Goal: Information Seeking & Learning: Learn about a topic

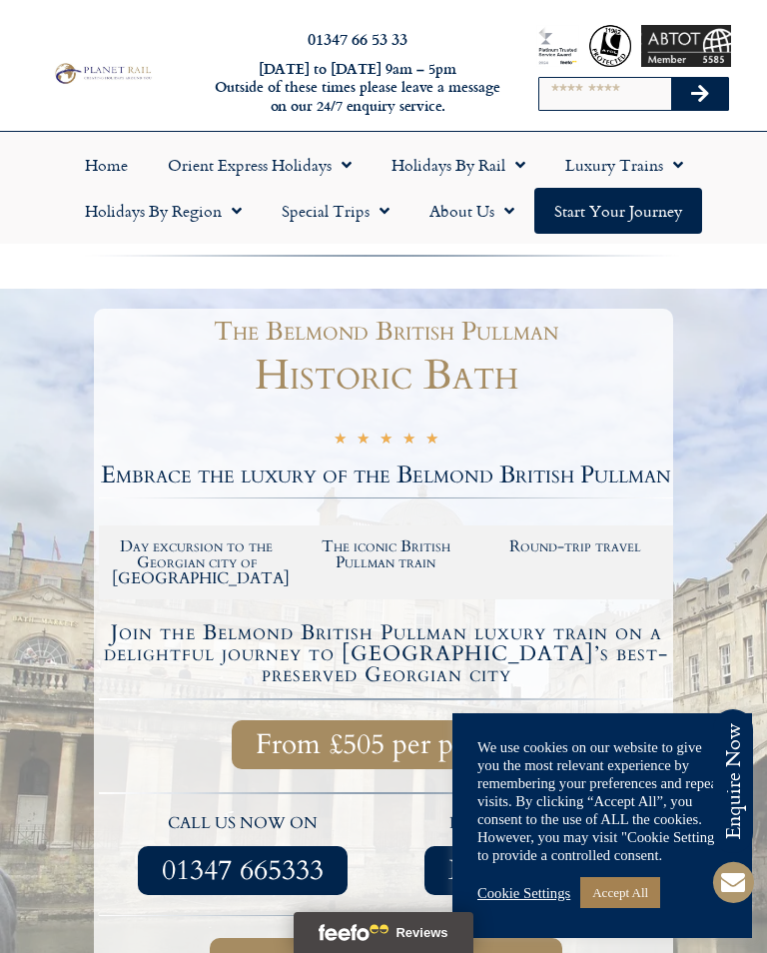
click at [539, 900] on link "Cookie Settings" at bounding box center [524, 893] width 93 height 18
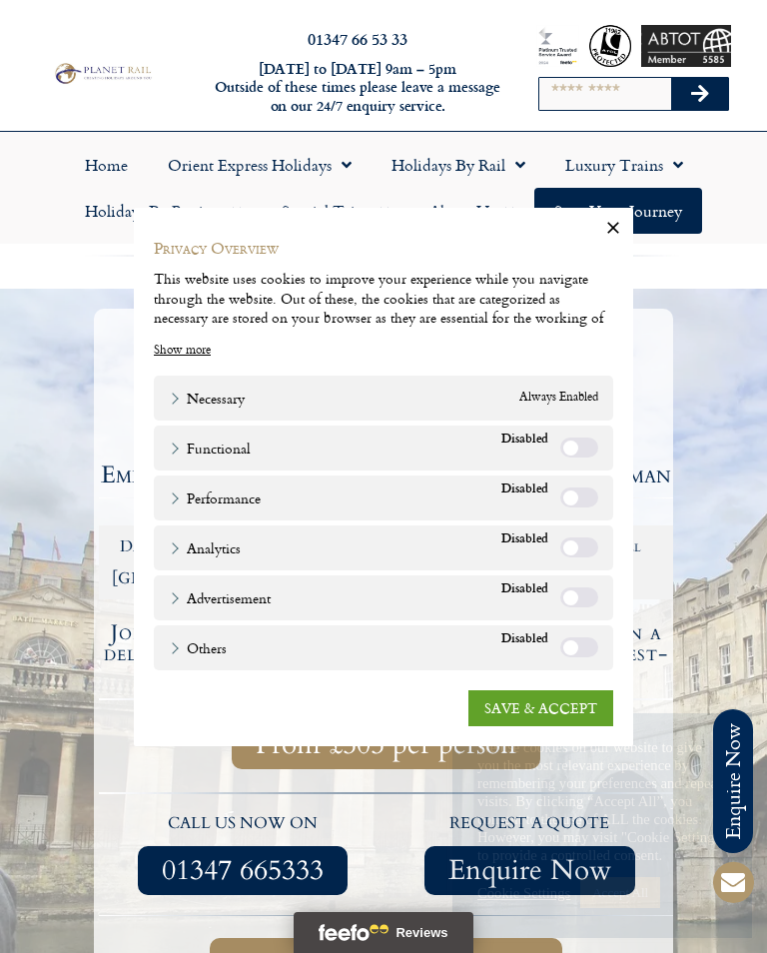
click at [562, 714] on link "SAVE & ACCEPT" at bounding box center [541, 708] width 145 height 36
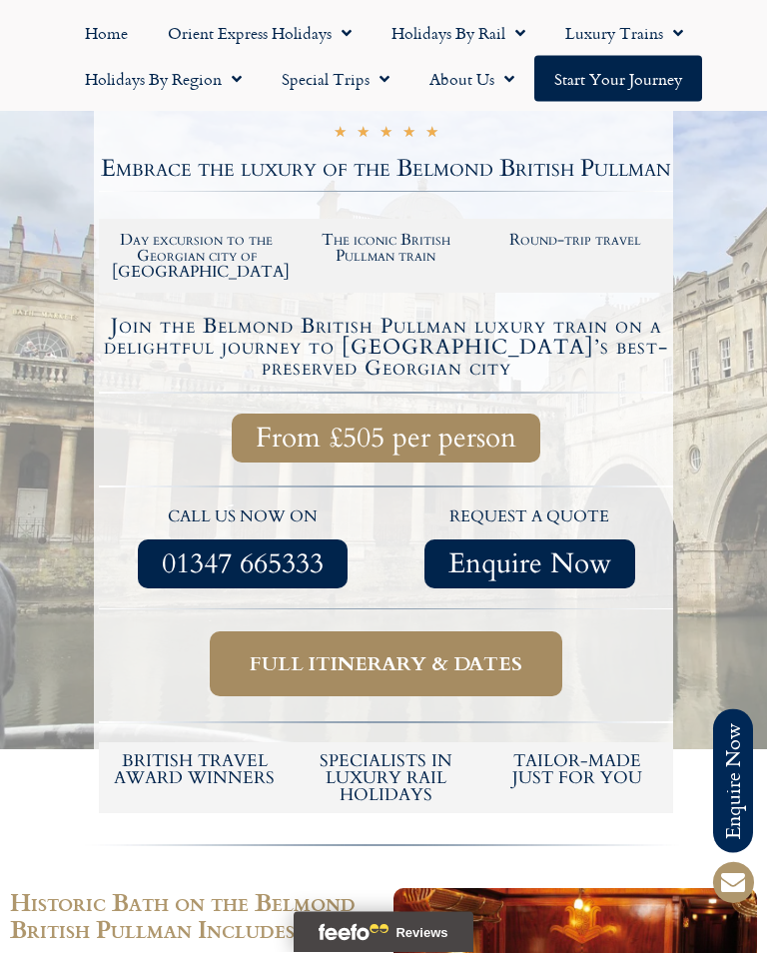
scroll to position [310, 0]
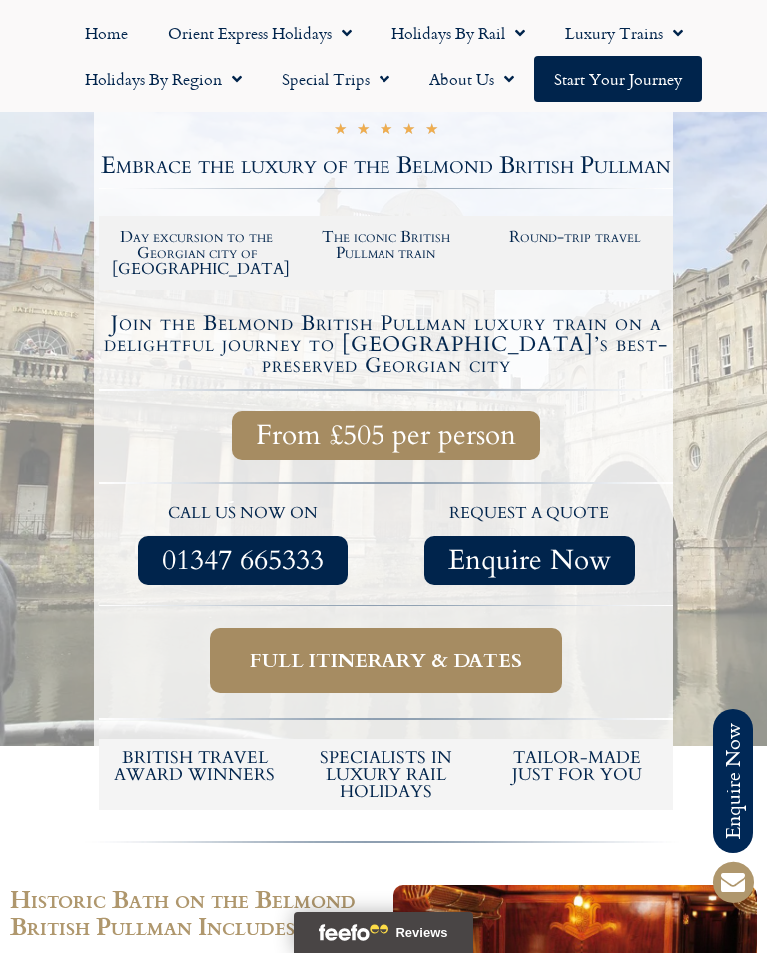
click at [488, 650] on span "Full itinerary & dates" at bounding box center [386, 660] width 273 height 25
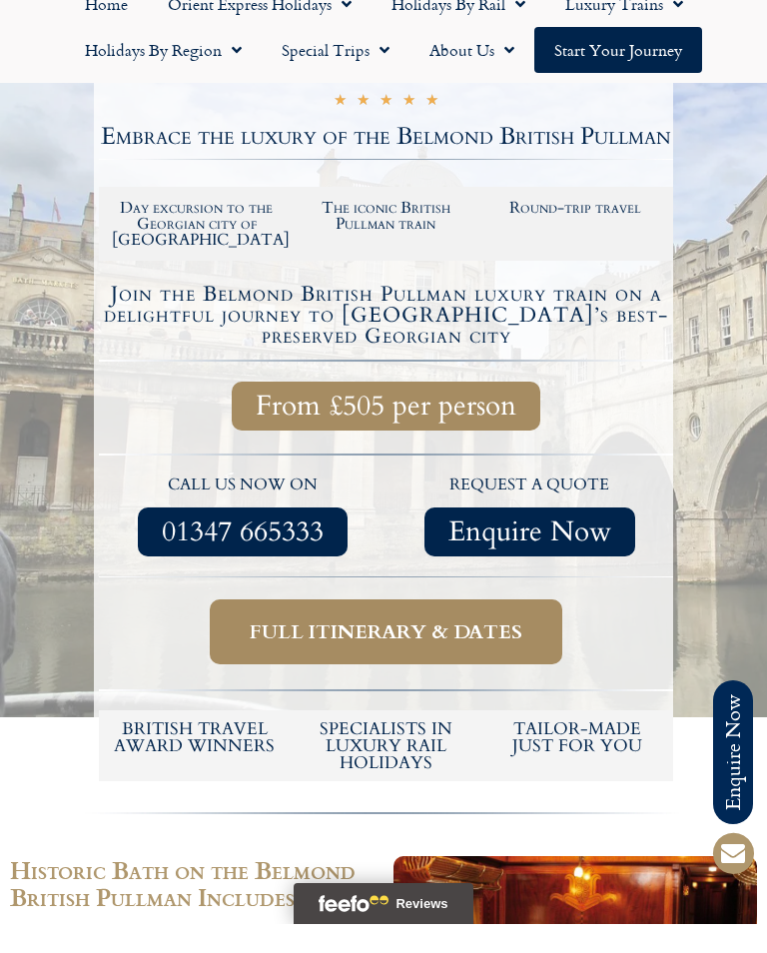
scroll to position [341, 0]
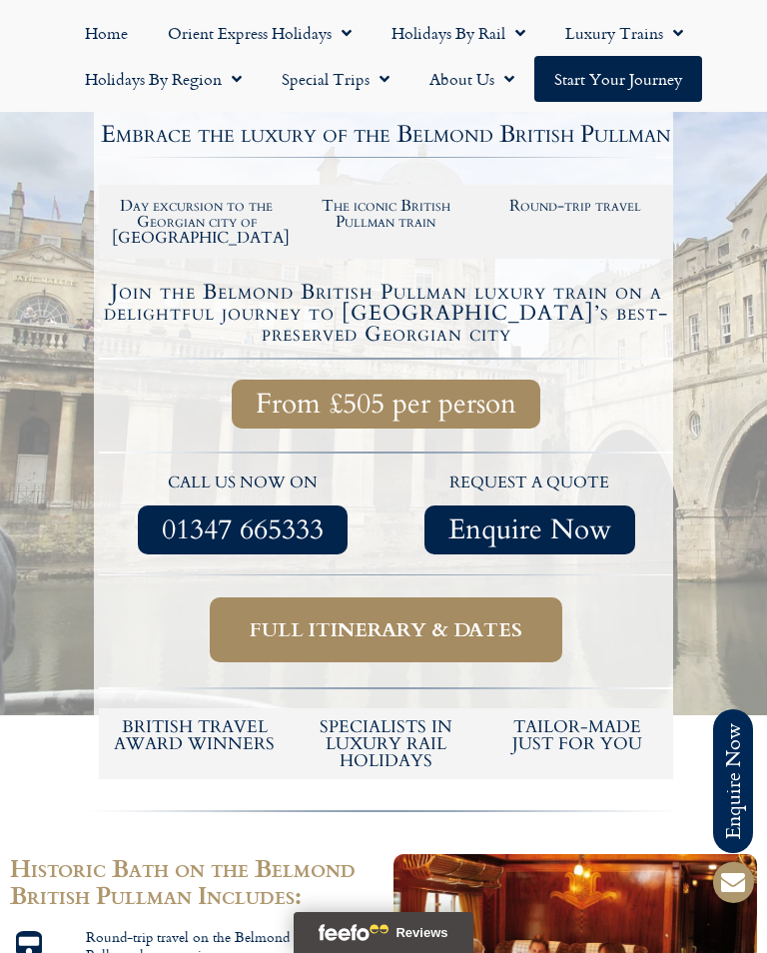
click at [377, 622] on span "Full itinerary & dates" at bounding box center [386, 629] width 273 height 25
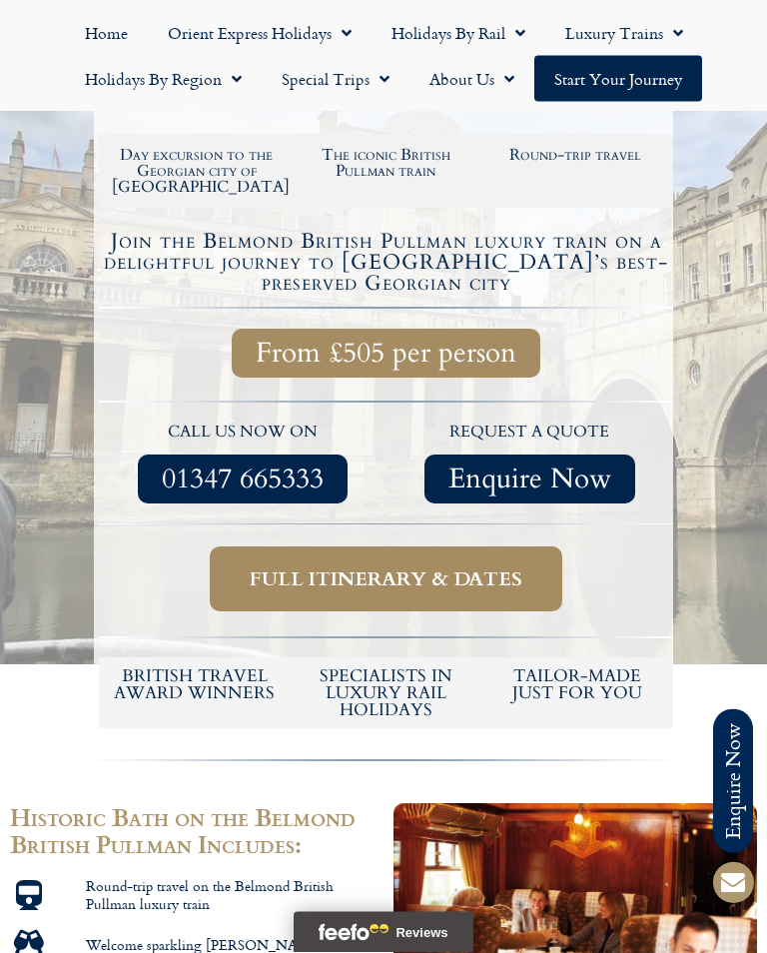
scroll to position [390, 0]
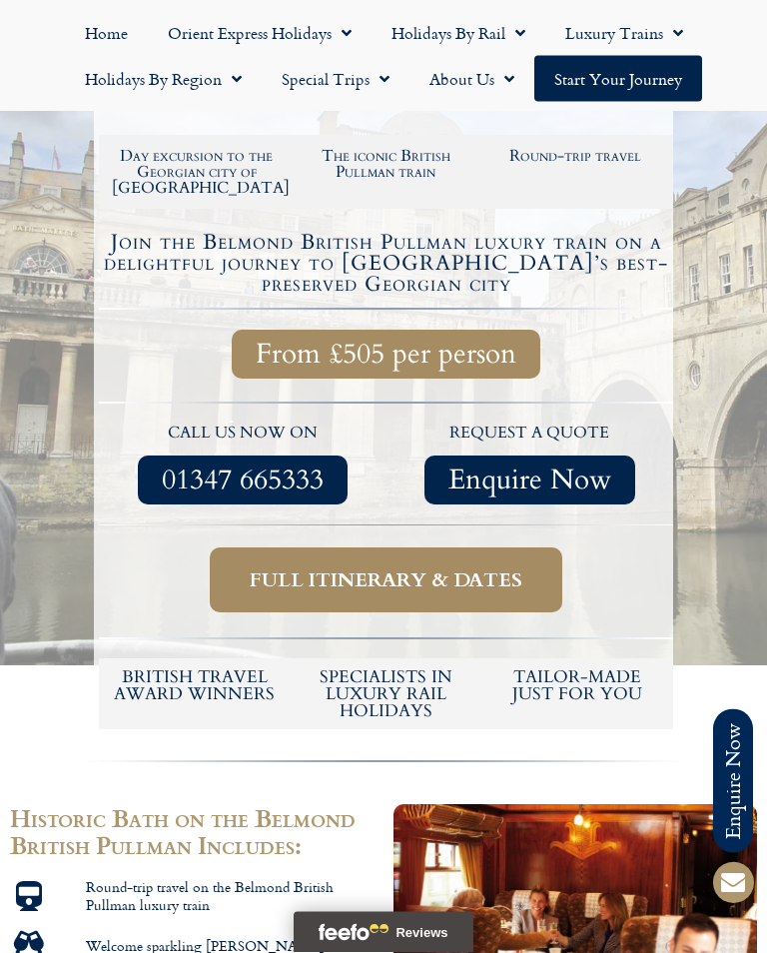
click at [437, 571] on span "Full itinerary & dates" at bounding box center [386, 581] width 273 height 25
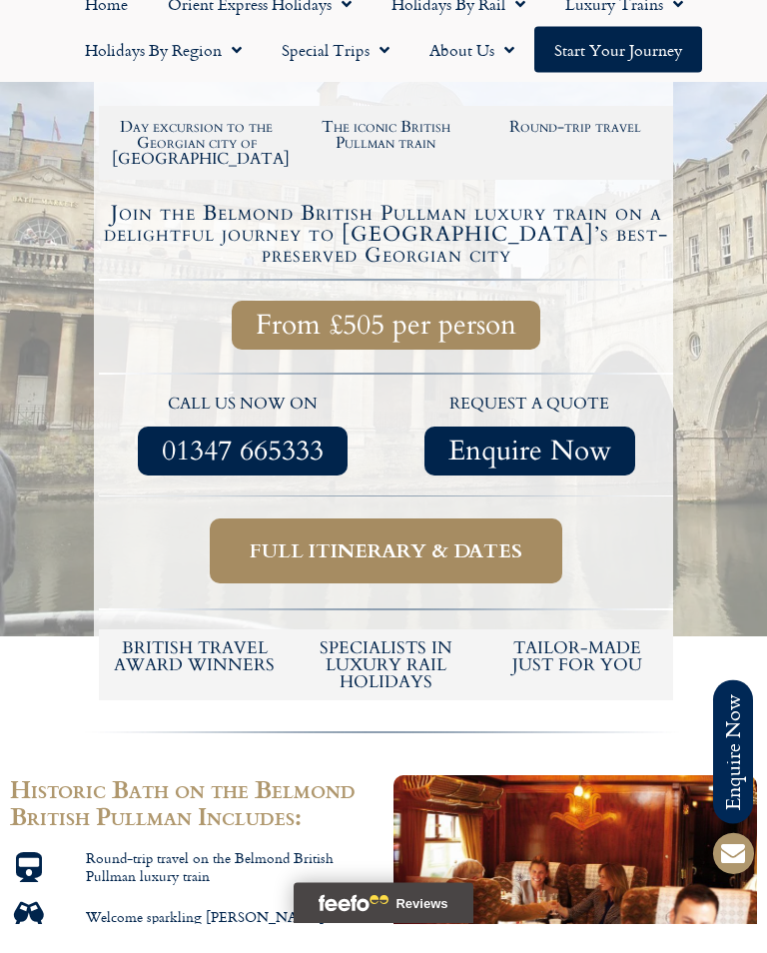
scroll to position [422, 0]
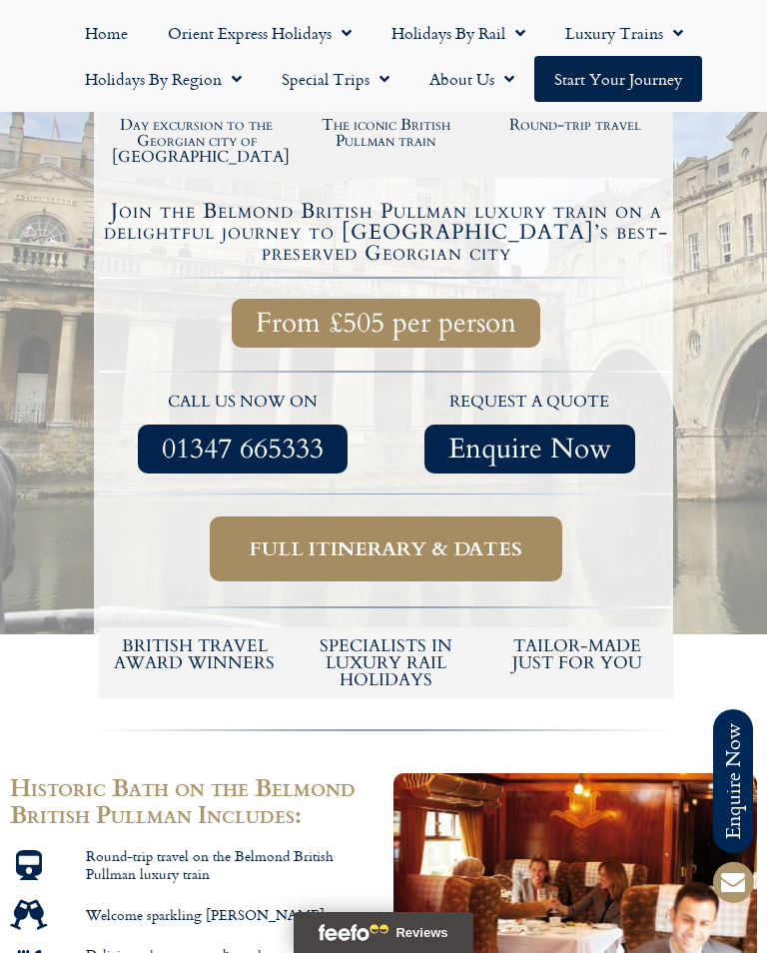
click at [438, 538] on span "Full itinerary & dates" at bounding box center [386, 549] width 273 height 25
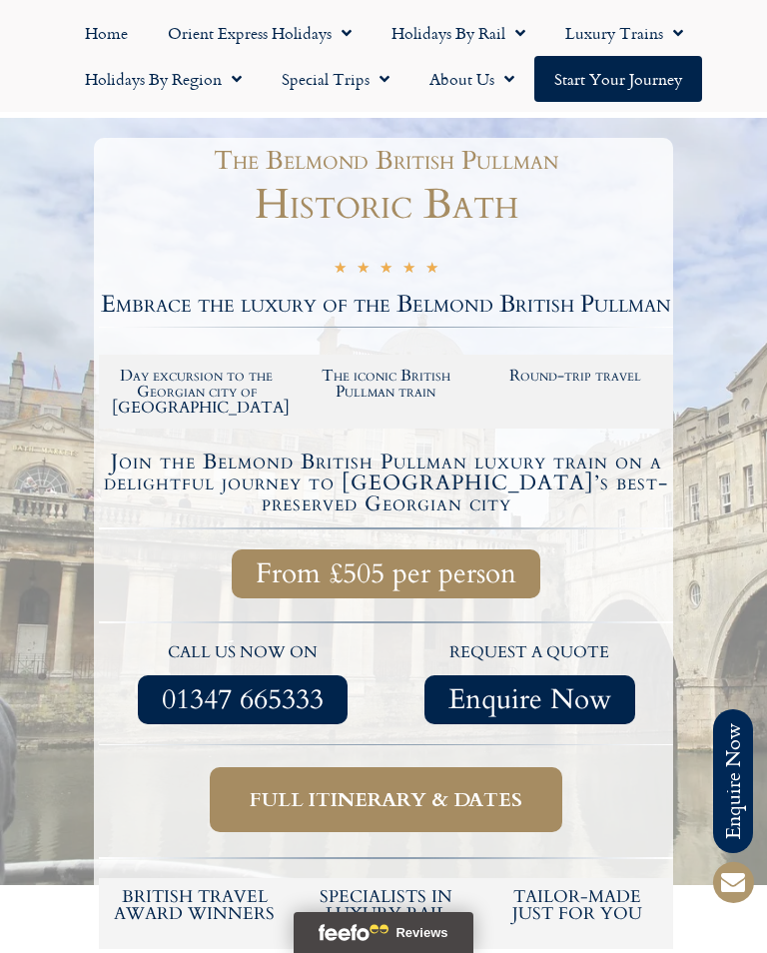
scroll to position [0, 0]
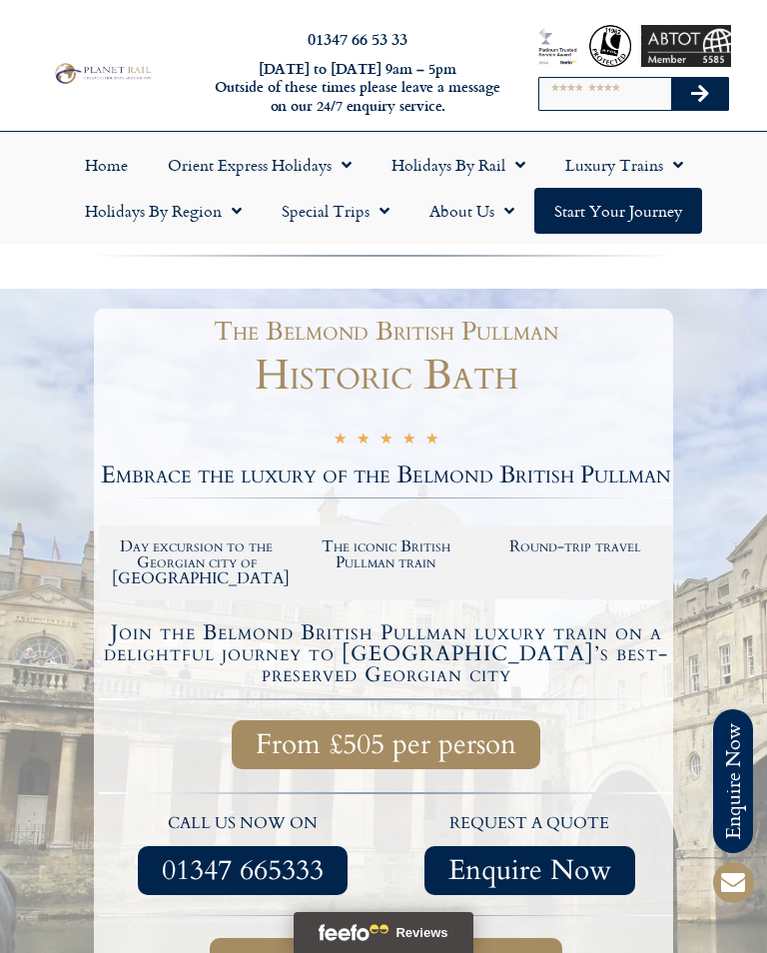
click at [389, 219] on span "Menu" at bounding box center [380, 211] width 20 height 36
click at [407, 265] on link "Latest Experiences" at bounding box center [359, 257] width 194 height 46
